Goal: Information Seeking & Learning: Check status

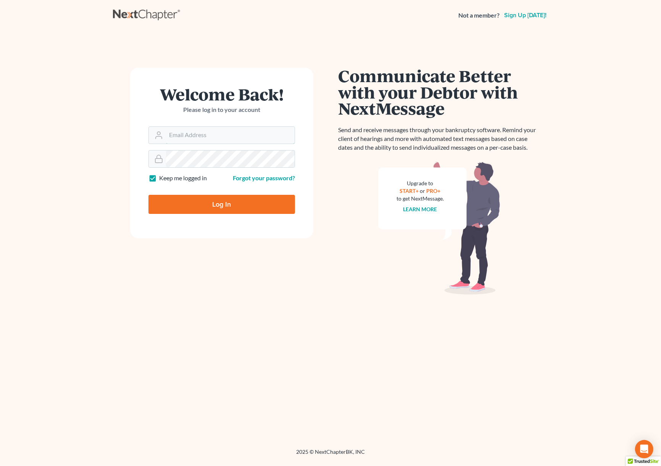
type input "[PERSON_NAME][EMAIL_ADDRESS][DOMAIN_NAME]"
click at [219, 201] on input "Log In" at bounding box center [222, 204] width 147 height 19
type input "Thinking..."
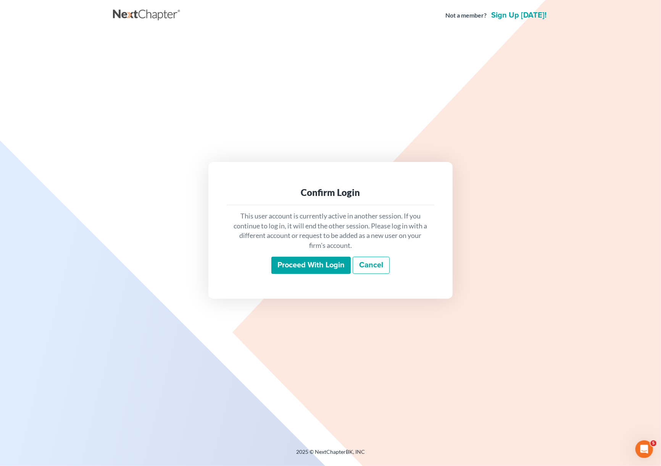
click at [323, 261] on input "Proceed with login" at bounding box center [311, 266] width 79 height 18
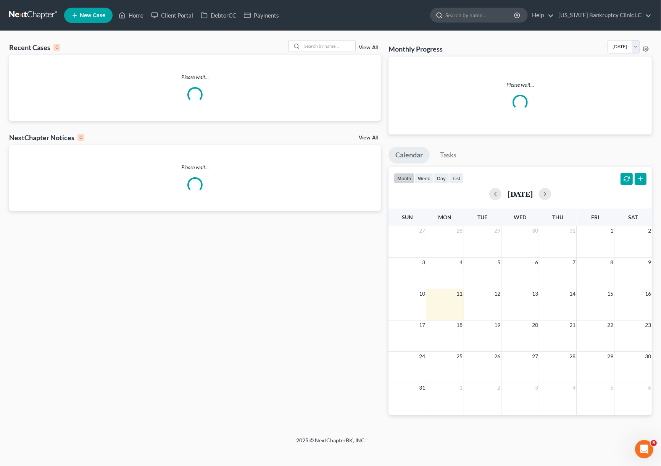
click at [486, 13] on input "search" at bounding box center [481, 15] width 70 height 14
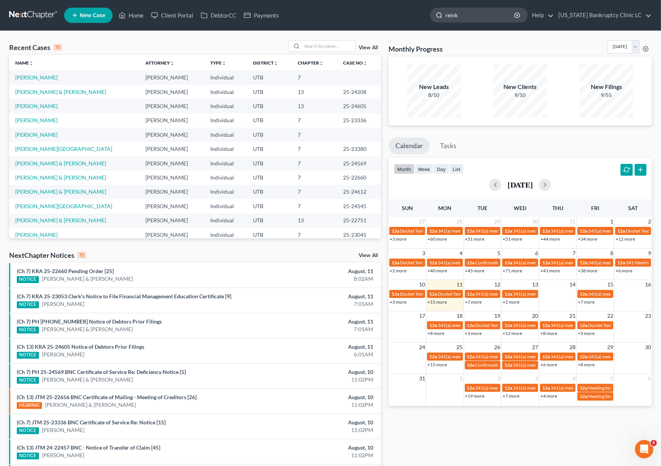
type input "reinke"
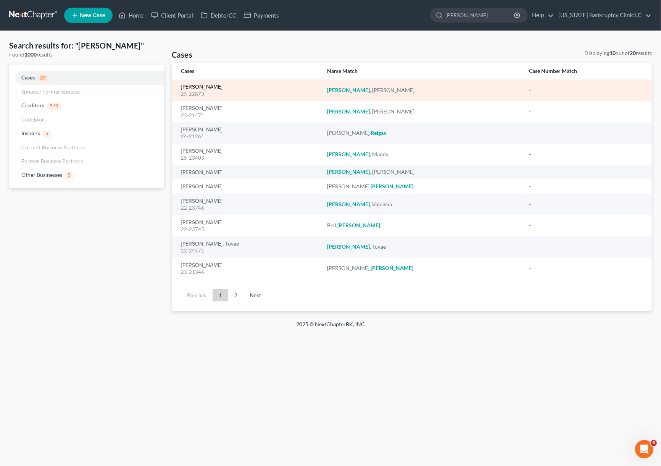
click at [199, 89] on link "Reineke, Jamie" at bounding box center [202, 86] width 42 height 5
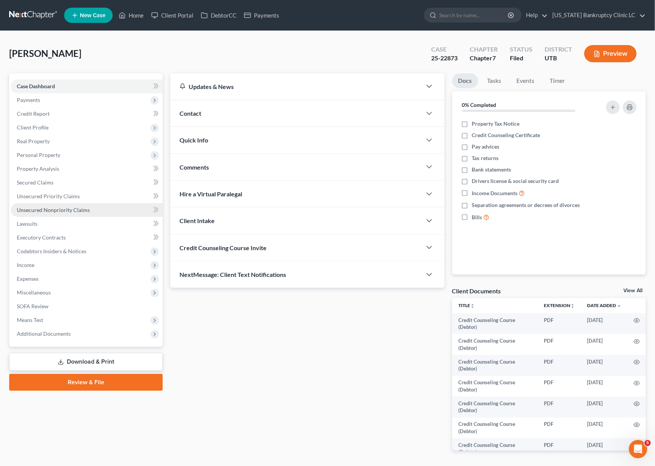
click at [90, 210] on link "Unsecured Nonpriority Claims" at bounding box center [87, 210] width 152 height 14
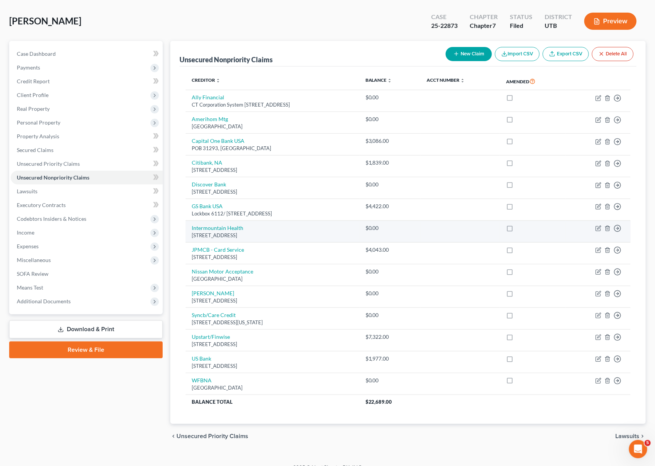
scroll to position [44, 0]
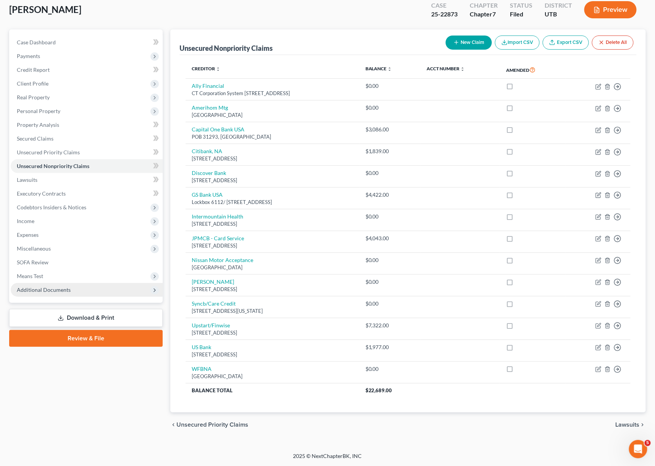
click at [39, 283] on span "Additional Documents" at bounding box center [87, 290] width 152 height 14
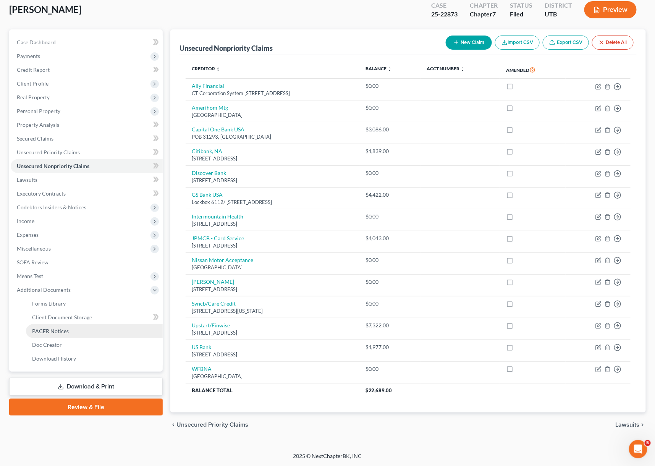
click at [65, 325] on link "PACER Notices" at bounding box center [94, 331] width 137 height 14
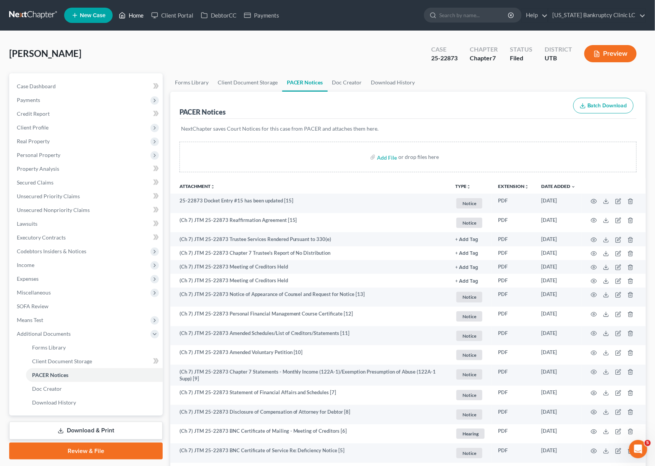
drag, startPoint x: 129, startPoint y: 13, endPoint x: 135, endPoint y: 14, distance: 6.5
click at [129, 13] on link "Home" at bounding box center [131, 15] width 32 height 14
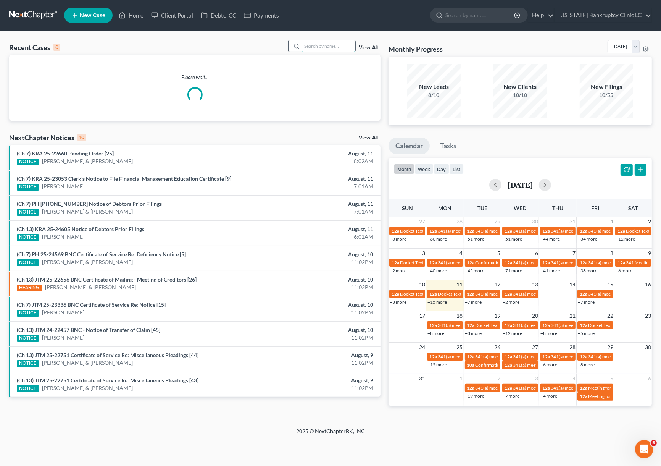
click at [330, 45] on input "search" at bounding box center [328, 45] width 53 height 11
type input "best"
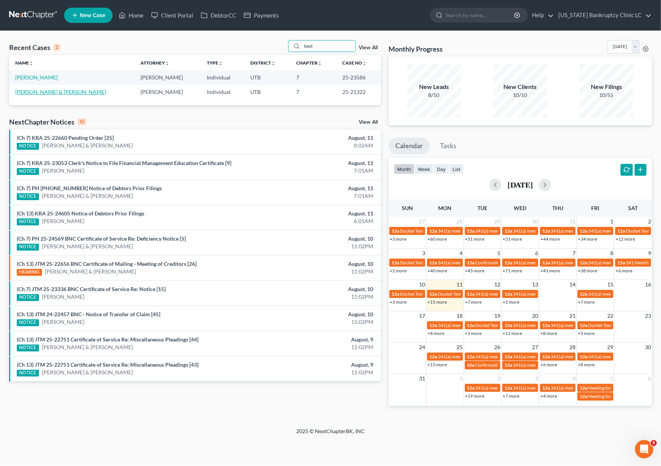
click at [47, 92] on link "Best, Steven & Brittny" at bounding box center [60, 92] width 91 height 6
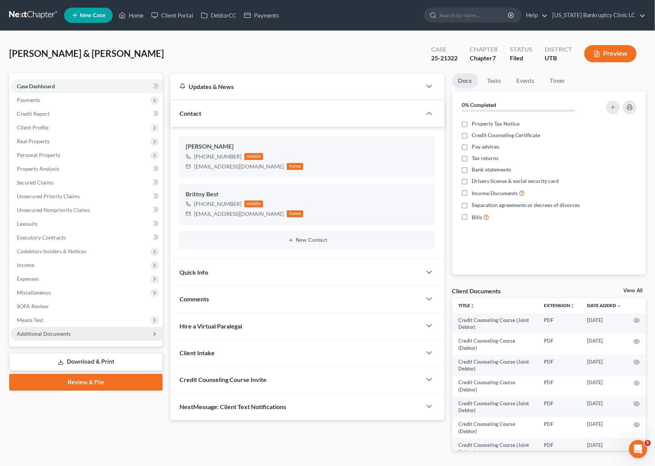
click at [36, 329] on span "Additional Documents" at bounding box center [87, 334] width 152 height 14
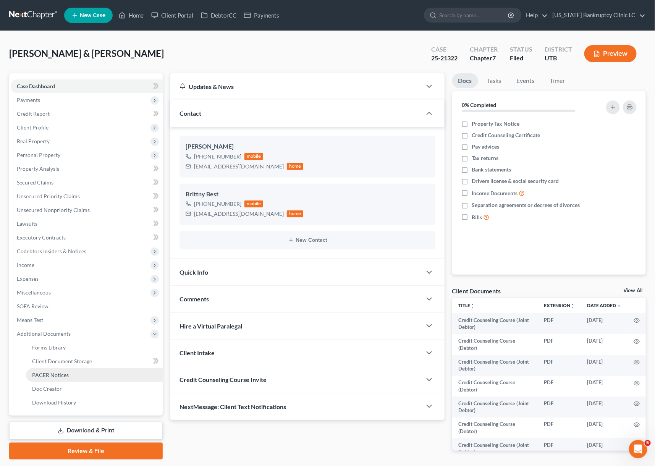
click at [53, 372] on span "PACER Notices" at bounding box center [50, 375] width 37 height 6
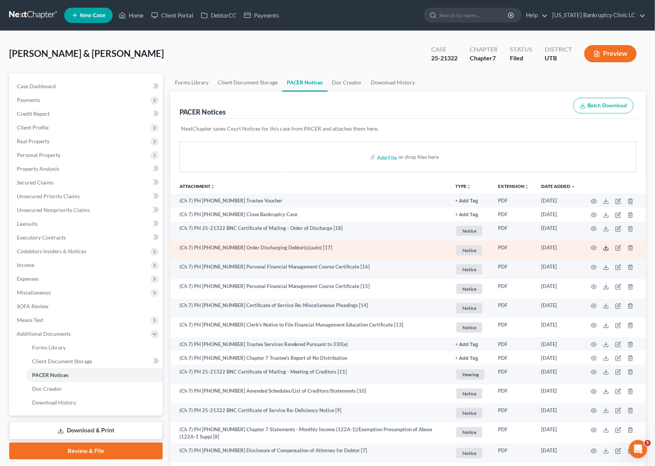
click at [605, 249] on icon at bounding box center [606, 248] width 6 height 6
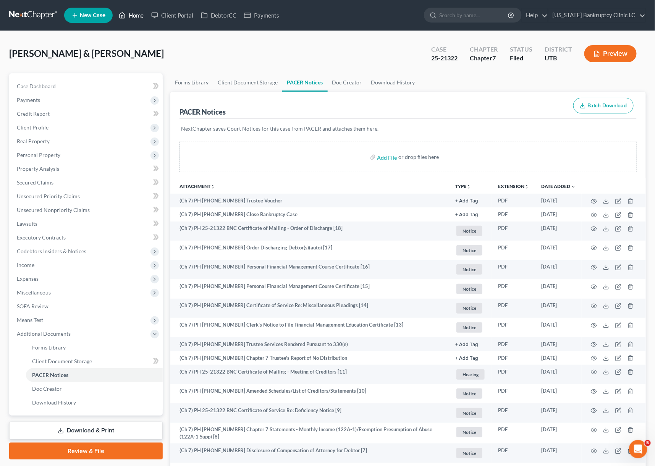
click at [128, 21] on link "Home" at bounding box center [131, 15] width 32 height 14
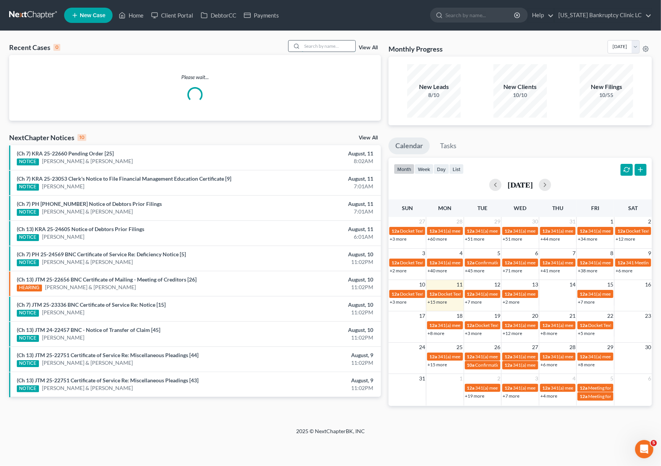
click at [325, 47] on input "search" at bounding box center [328, 45] width 53 height 11
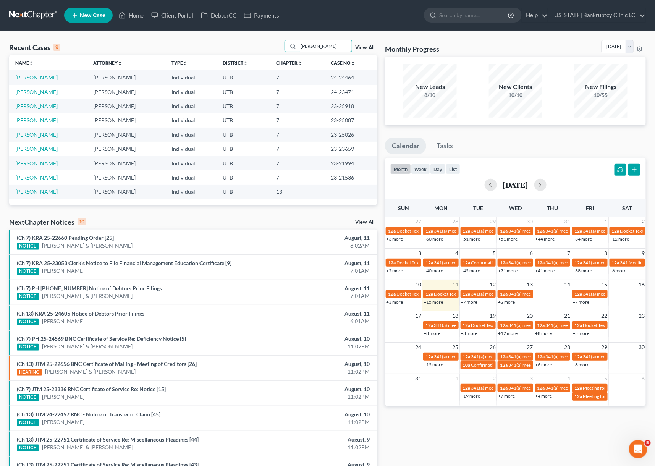
drag, startPoint x: 301, startPoint y: 50, endPoint x: 280, endPoint y: 45, distance: 20.9
click at [280, 45] on div "Recent Cases 9 jones View All" at bounding box center [193, 47] width 368 height 15
type input "williams"
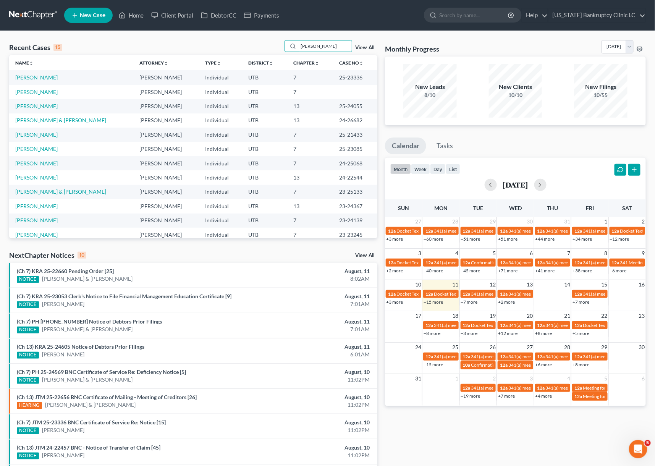
click at [39, 78] on link "Williams, Michelle" at bounding box center [36, 77] width 42 height 6
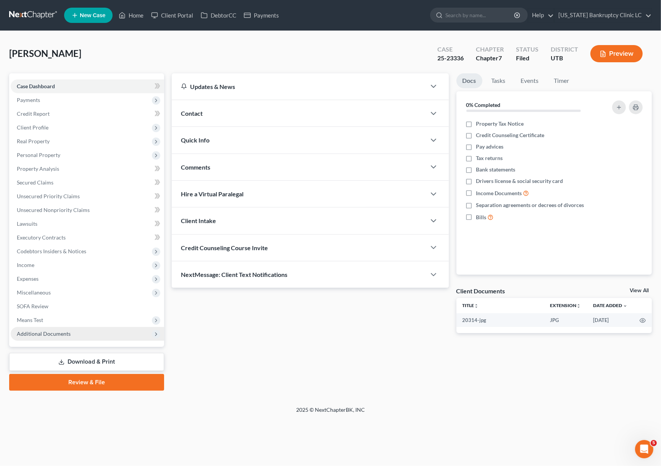
click at [52, 335] on span "Additional Documents" at bounding box center [44, 333] width 54 height 6
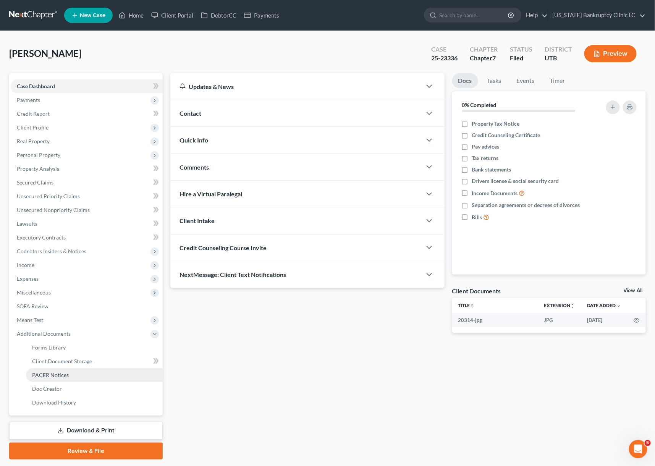
click at [73, 377] on link "PACER Notices" at bounding box center [94, 375] width 137 height 14
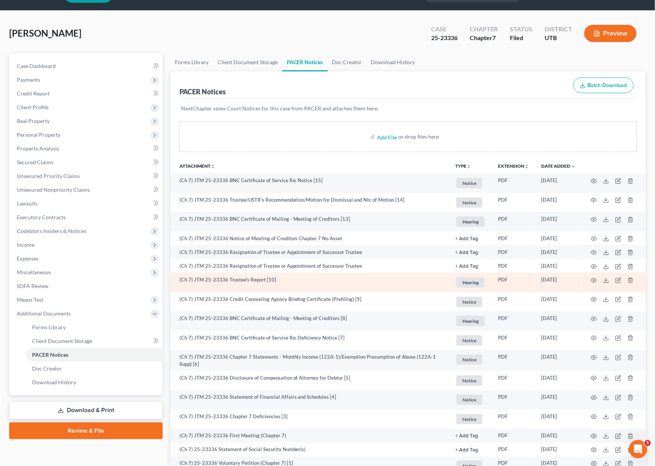
scroll to position [104, 0]
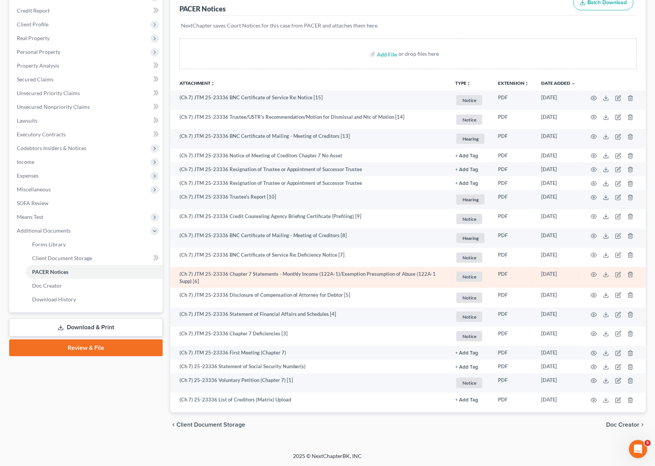
click at [590, 273] on td at bounding box center [614, 277] width 64 height 21
click at [592, 273] on icon "button" at bounding box center [594, 274] width 6 height 4
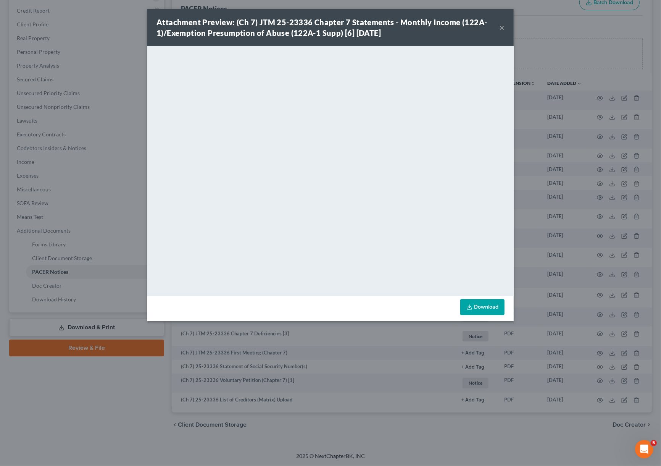
click at [505, 32] on div "Attachment Preview: (Ch 7) JTM 25-23336 Chapter 7 Statements - Monthly Income (…" at bounding box center [330, 27] width 367 height 37
click at [504, 29] on button "×" at bounding box center [502, 27] width 5 height 9
